Goal: Information Seeking & Learning: Learn about a topic

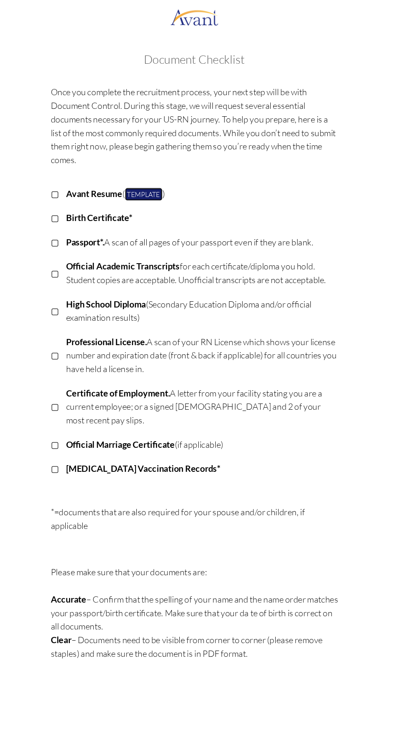
click at [167, 164] on link "Template" at bounding box center [159, 165] width 32 height 11
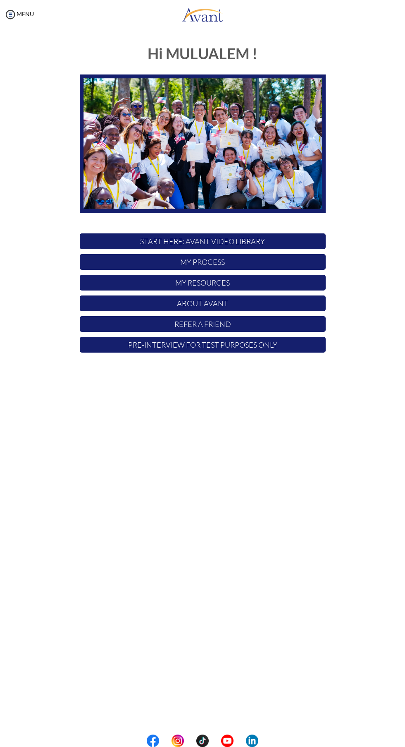
click at [171, 244] on p "START HERE: Avant Video Library" at bounding box center [203, 241] width 246 height 16
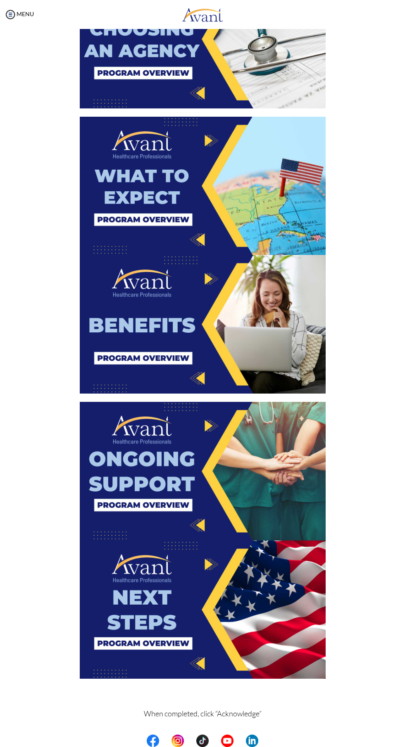
scroll to position [859, 0]
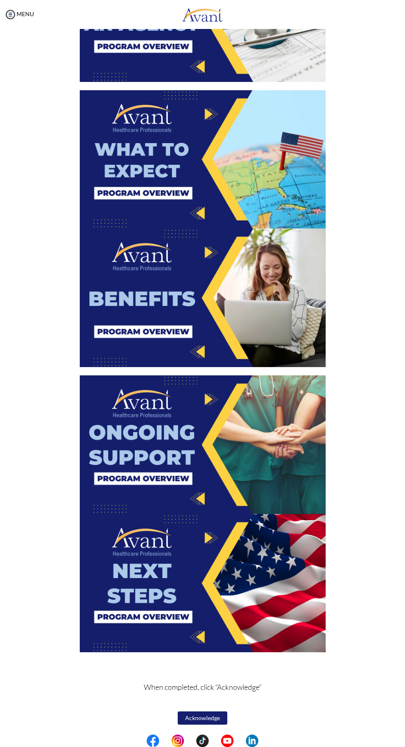
click at [131, 553] on img at bounding box center [203, 583] width 246 height 139
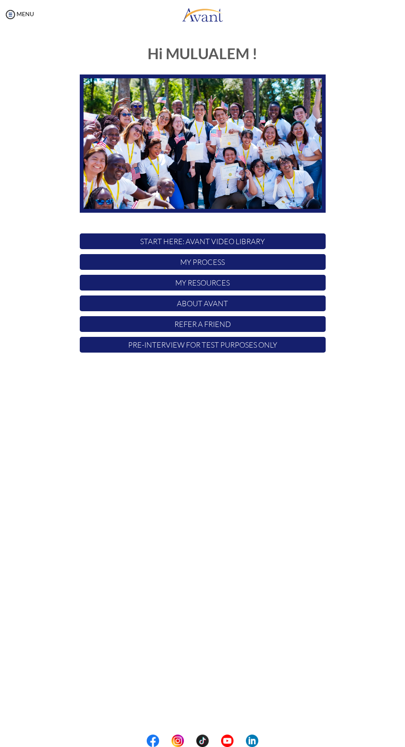
click at [172, 265] on p "My Process" at bounding box center [203, 262] width 246 height 16
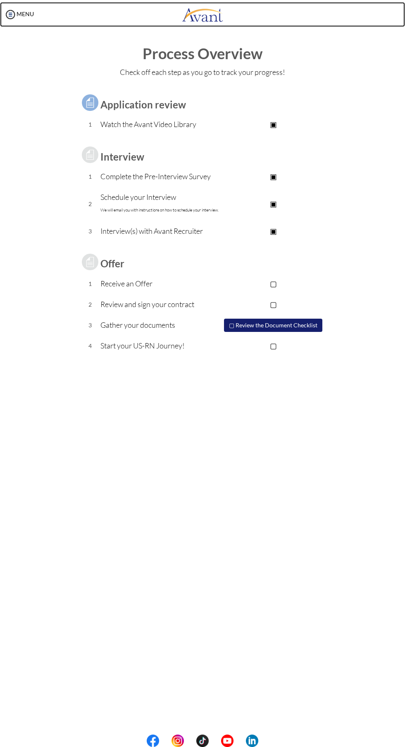
click at [36, 7] on link at bounding box center [202, 14] width 405 height 25
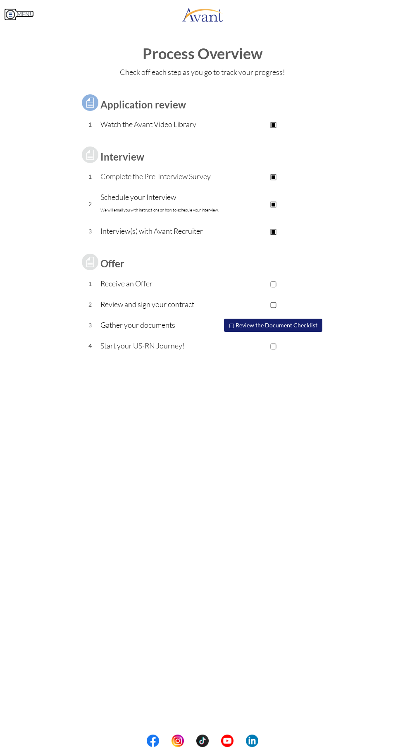
click at [28, 15] on link "MENU" at bounding box center [19, 13] width 30 height 7
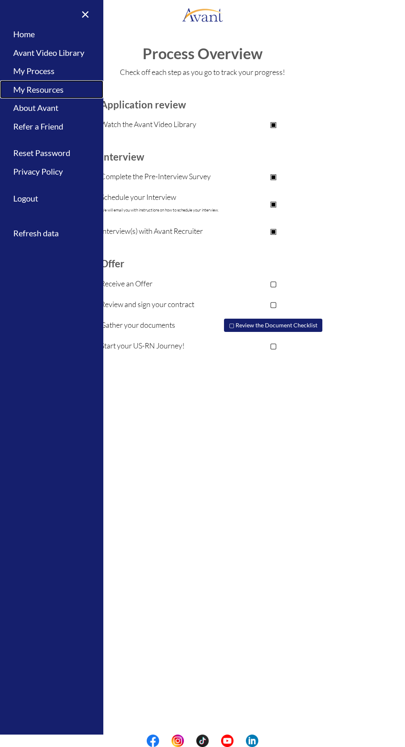
click at [41, 89] on link "My Resources" at bounding box center [51, 89] width 103 height 19
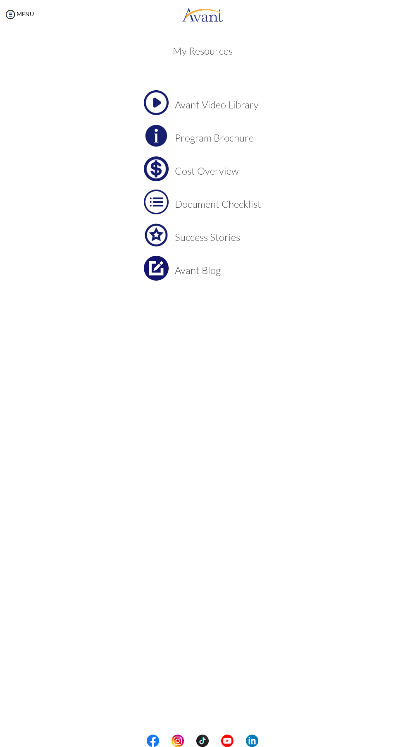
click at [194, 133] on h3 "Program Brochure" at bounding box center [218, 137] width 86 height 11
click at [99, 266] on center "Avant Video Library Program Brochure Cost Overview Document Checklist Success S…" at bounding box center [203, 201] width 246 height 223
click at [182, 175] on h3 "Cost Overview" at bounding box center [218, 170] width 86 height 11
click at [180, 199] on h3 "Document Checklist" at bounding box center [218, 204] width 86 height 11
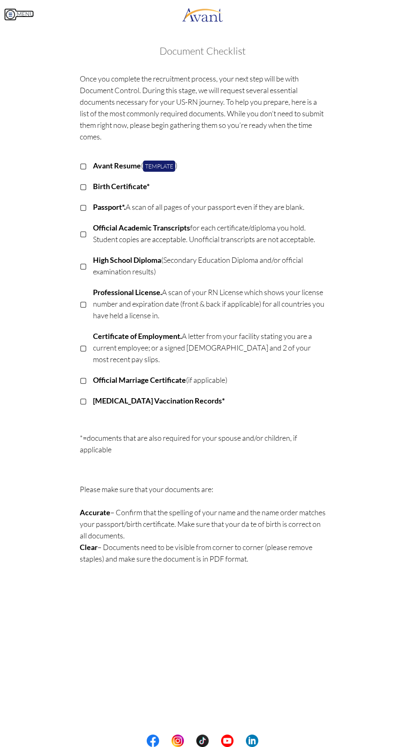
click at [17, 14] on link "MENU" at bounding box center [19, 13] width 30 height 7
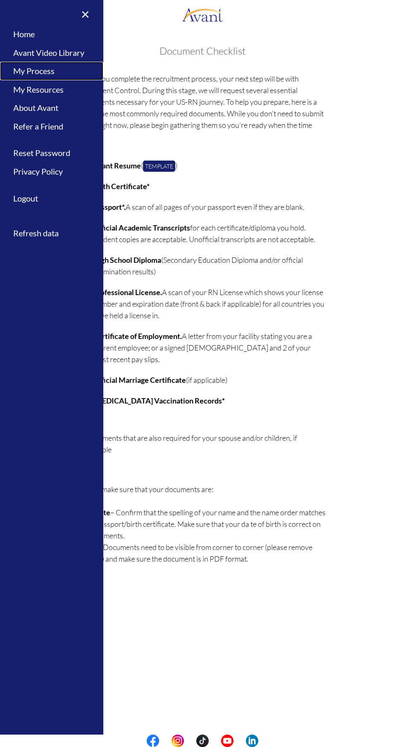
click at [30, 70] on link "My Process" at bounding box center [51, 71] width 103 height 19
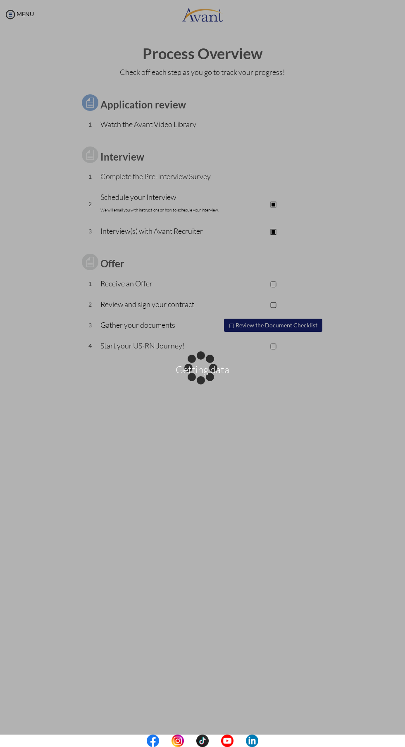
click at [197, 368] on div "Getting data" at bounding box center [203, 374] width 12 height 12
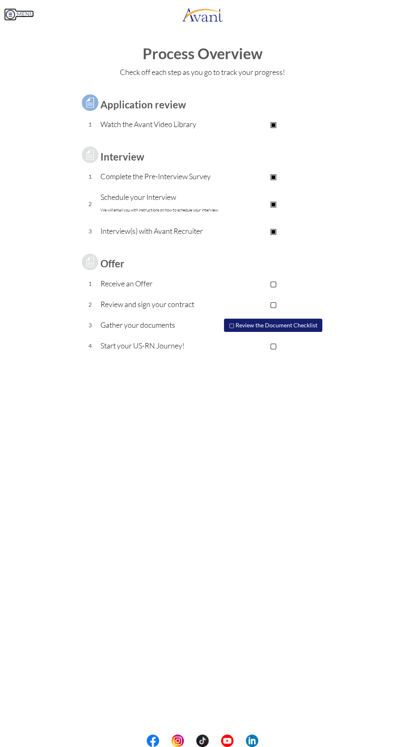
click at [30, 17] on link "MENU" at bounding box center [19, 13] width 30 height 7
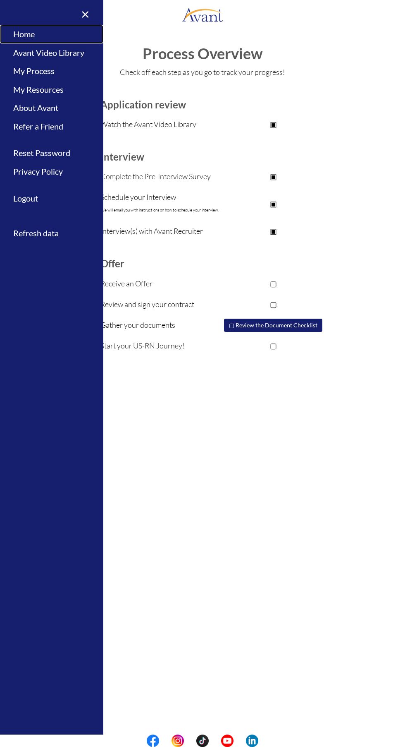
click at [23, 34] on link "Home" at bounding box center [51, 34] width 103 height 19
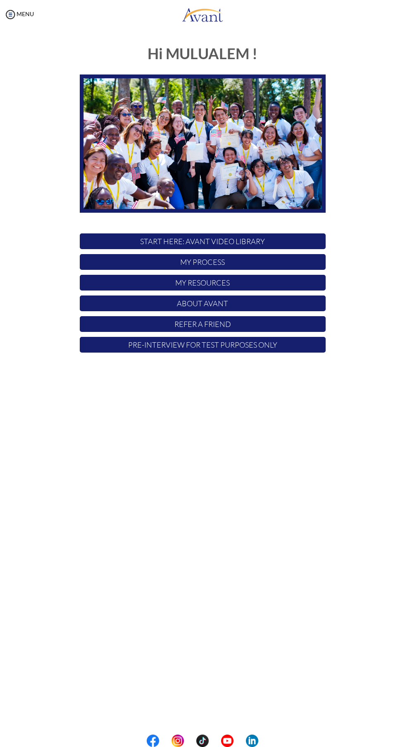
click at [147, 345] on p "Pre-Interview for test purposes only" at bounding box center [203, 345] width 246 height 16
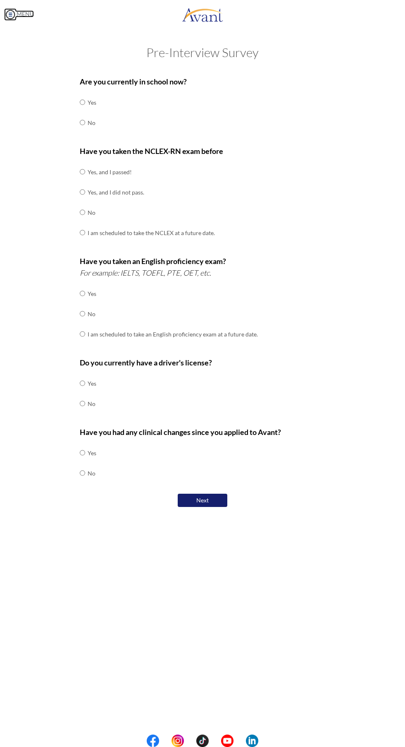
click at [24, 15] on link "MENU" at bounding box center [19, 13] width 30 height 7
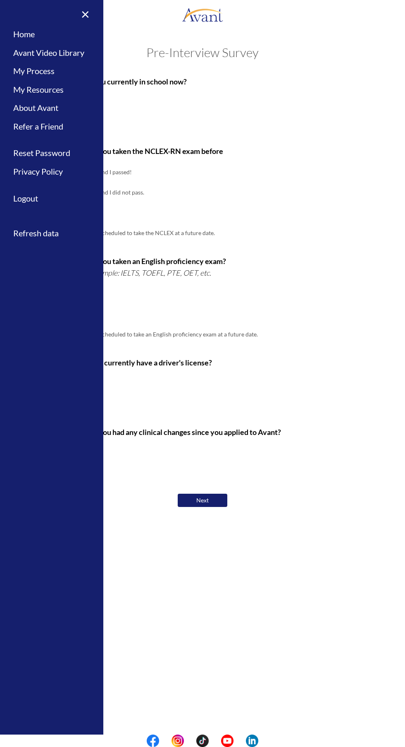
click at [213, 216] on td "No" at bounding box center [151, 212] width 127 height 20
